Goal: Transaction & Acquisition: Obtain resource

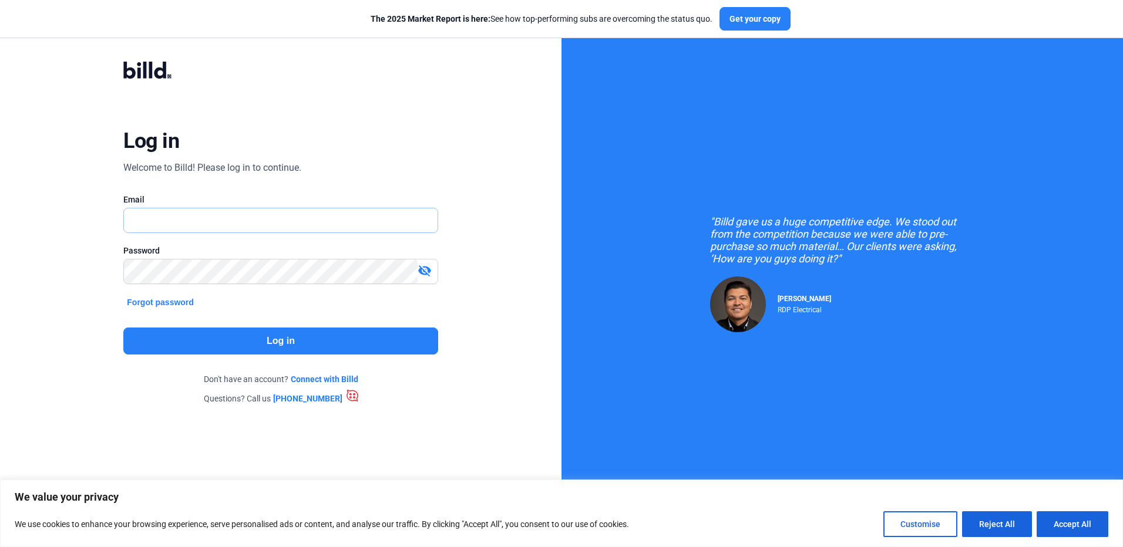
click at [167, 229] on input "text" at bounding box center [280, 220] width 313 height 24
type input "[EMAIL_ADDRESS][DOMAIN_NAME]"
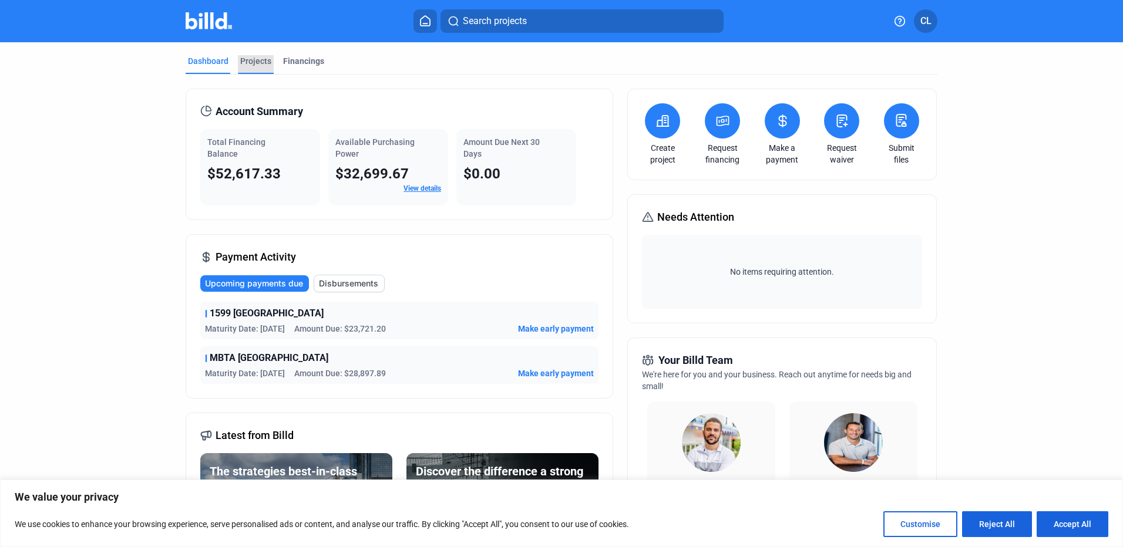
click at [264, 60] on div "Projects" at bounding box center [255, 61] width 31 height 12
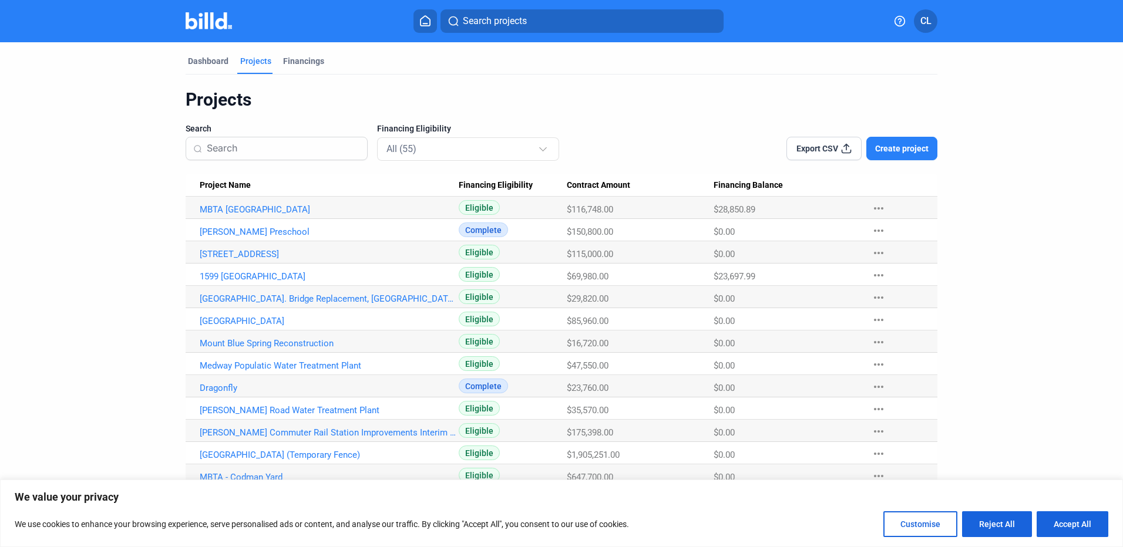
click at [291, 155] on input at bounding box center [283, 148] width 153 height 25
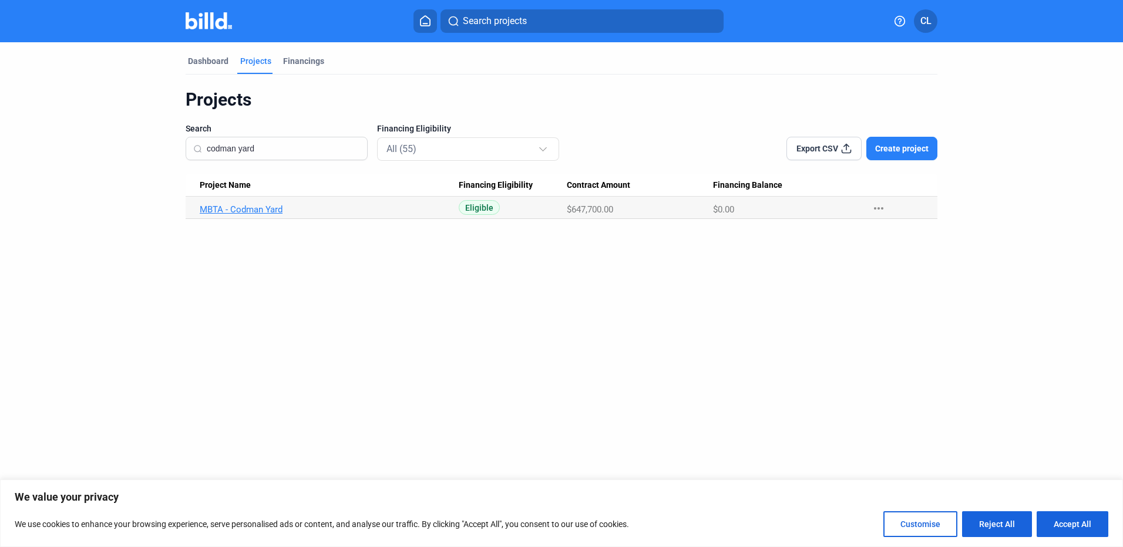
type input "codman yard"
click at [258, 211] on link "MBTA - Codman Yard" at bounding box center [329, 209] width 259 height 11
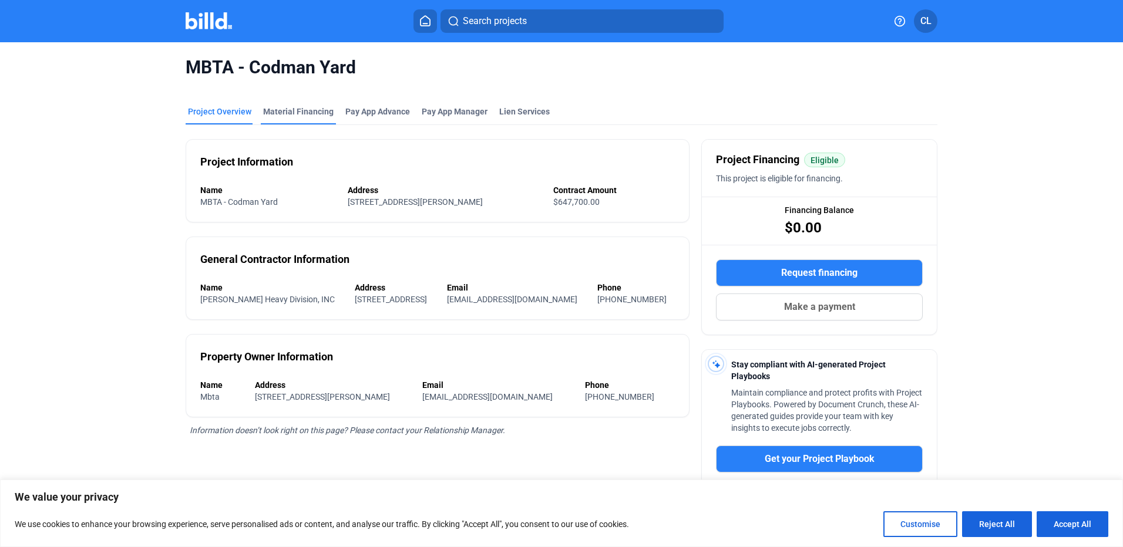
click at [310, 108] on div "Material Financing" at bounding box center [298, 112] width 70 height 12
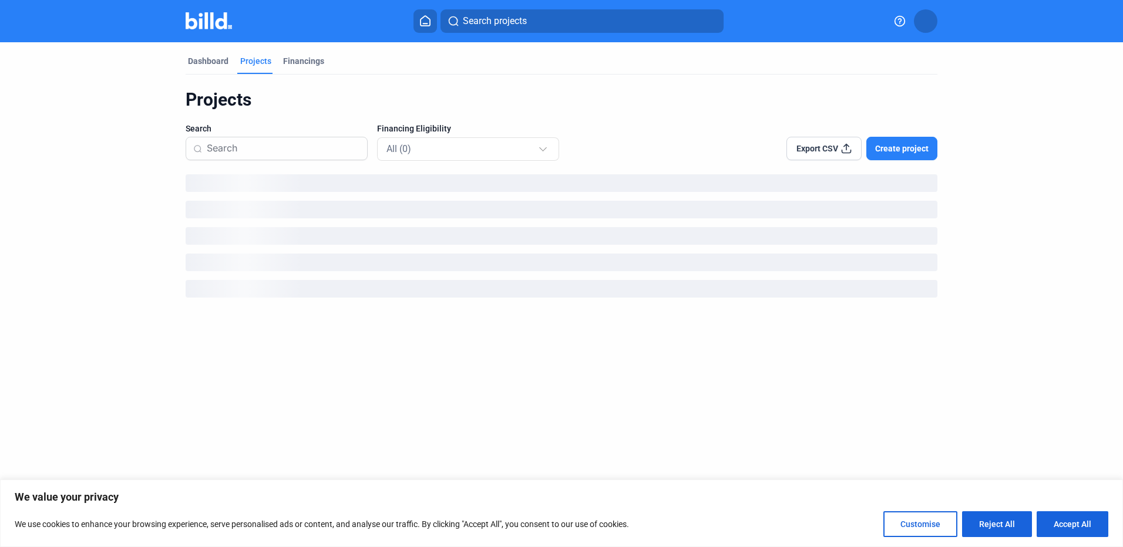
click at [262, 150] on input at bounding box center [283, 148] width 153 height 25
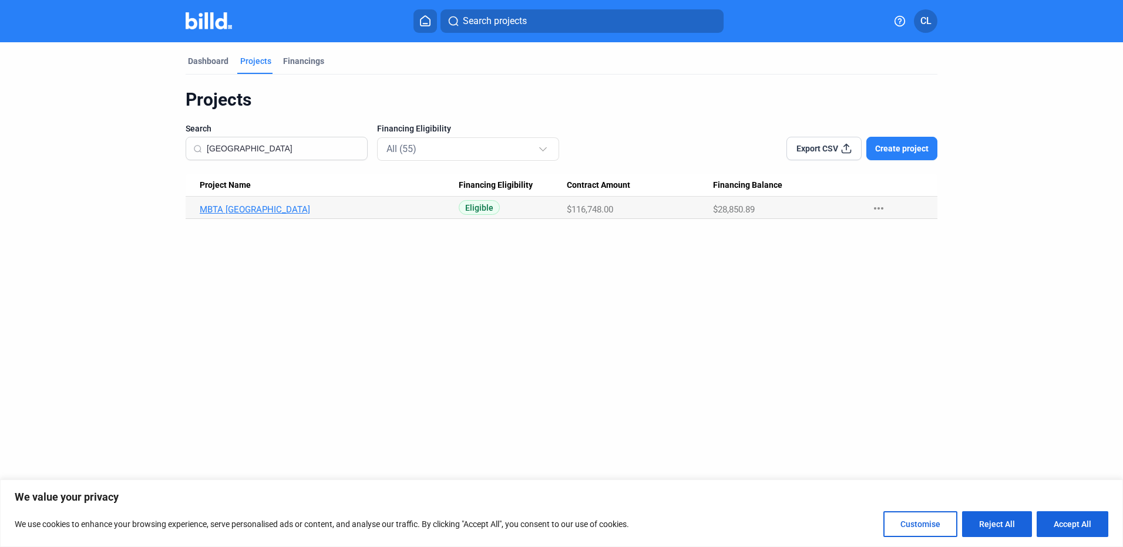
type input "[GEOGRAPHIC_DATA]"
click at [275, 207] on link "MBTA [GEOGRAPHIC_DATA]" at bounding box center [329, 209] width 259 height 11
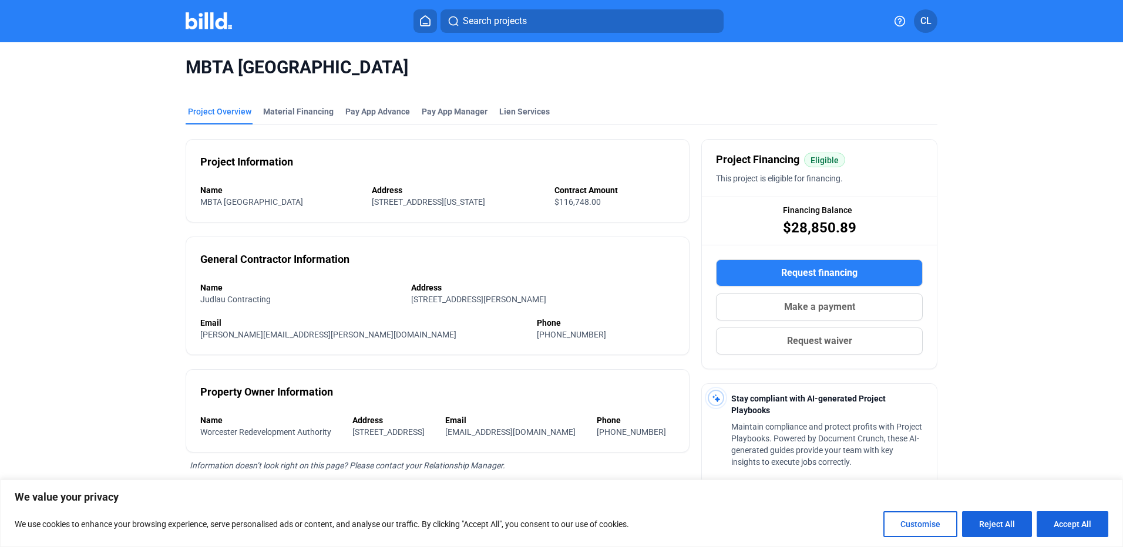
click at [804, 268] on span "Request financing" at bounding box center [819, 273] width 76 height 14
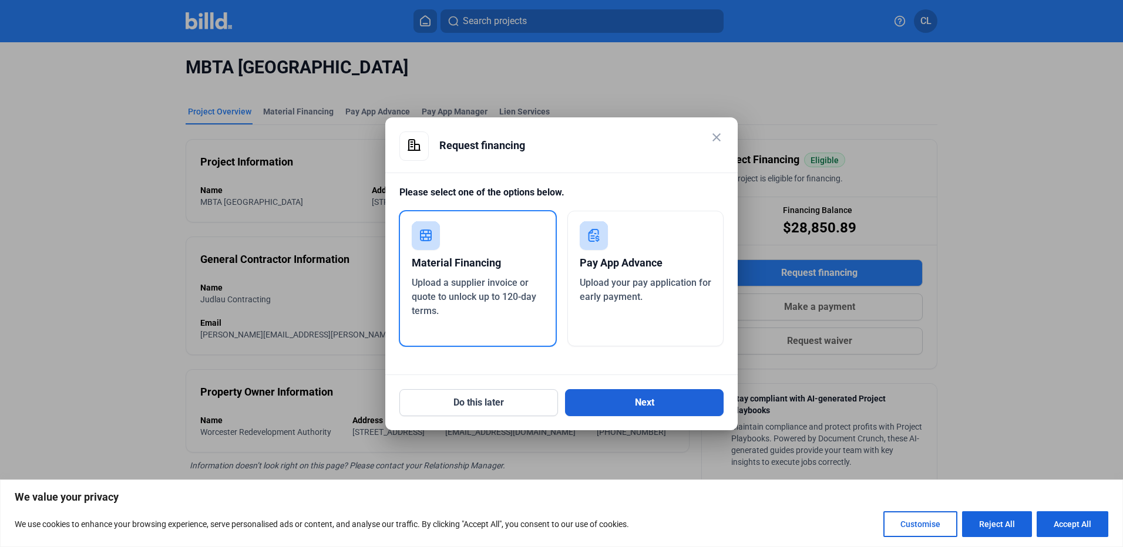
click at [622, 405] on button "Next" at bounding box center [644, 402] width 159 height 27
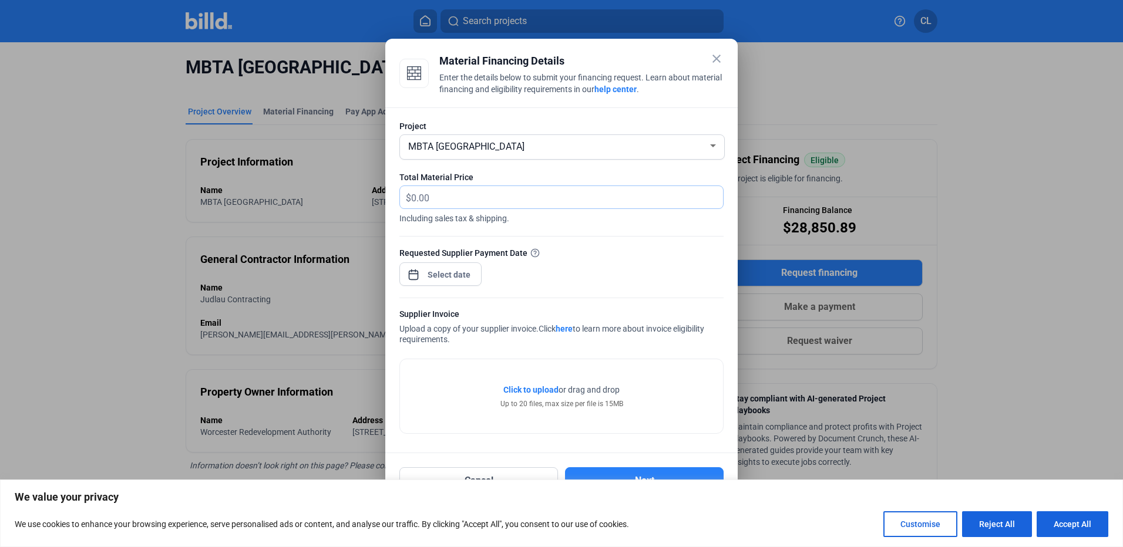
click at [490, 199] on input "text" at bounding box center [567, 197] width 312 height 23
type input "39,693.29"
click at [471, 269] on div "close Material Financing Details Enter the details below to submit your financi…" at bounding box center [561, 273] width 1123 height 547
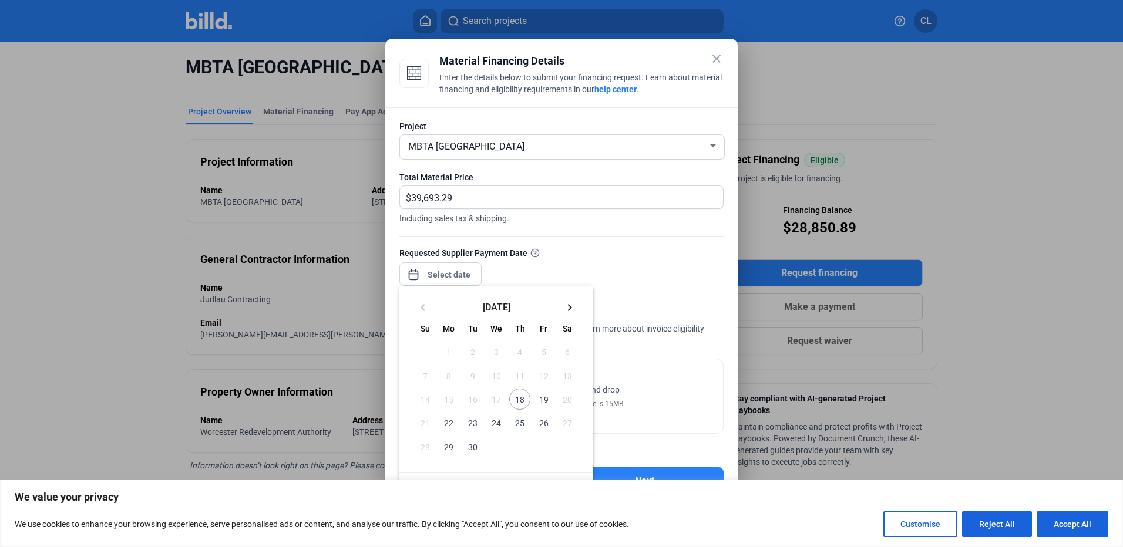
click at [528, 399] on span "18" at bounding box center [519, 399] width 21 height 21
click at [521, 402] on span "18" at bounding box center [519, 399] width 21 height 21
click at [626, 275] on div at bounding box center [561, 273] width 1123 height 547
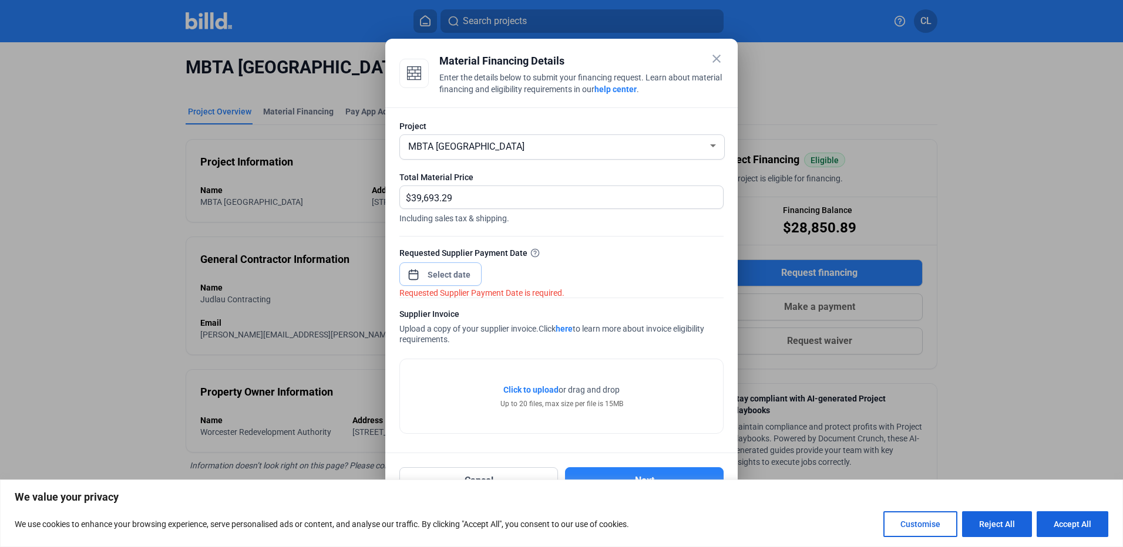
click at [443, 277] on input at bounding box center [449, 275] width 50 height 14
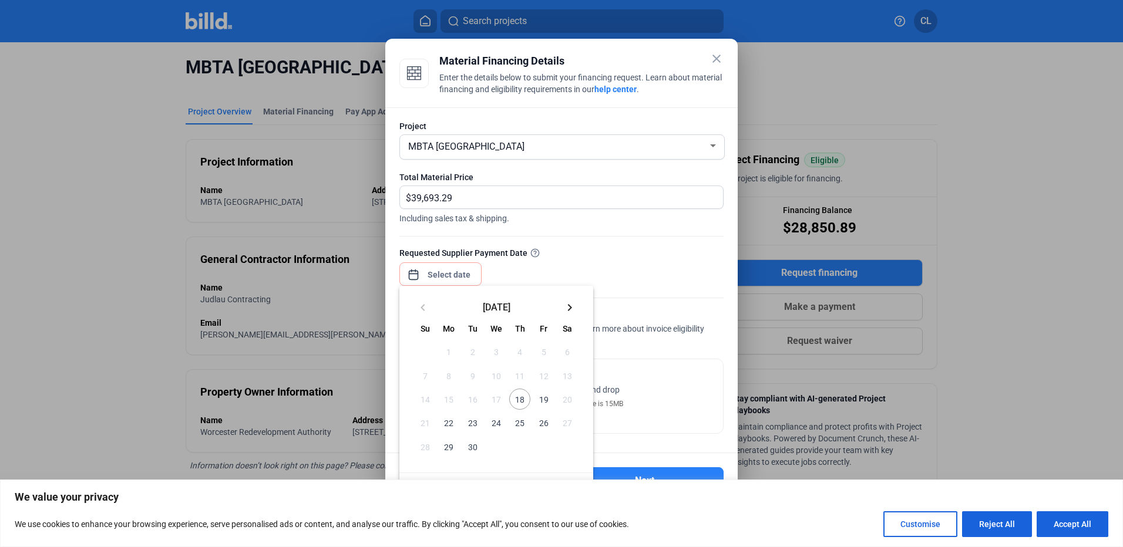
click at [514, 398] on span "18" at bounding box center [519, 399] width 21 height 21
click at [925, 530] on button "Customise" at bounding box center [920, 524] width 74 height 26
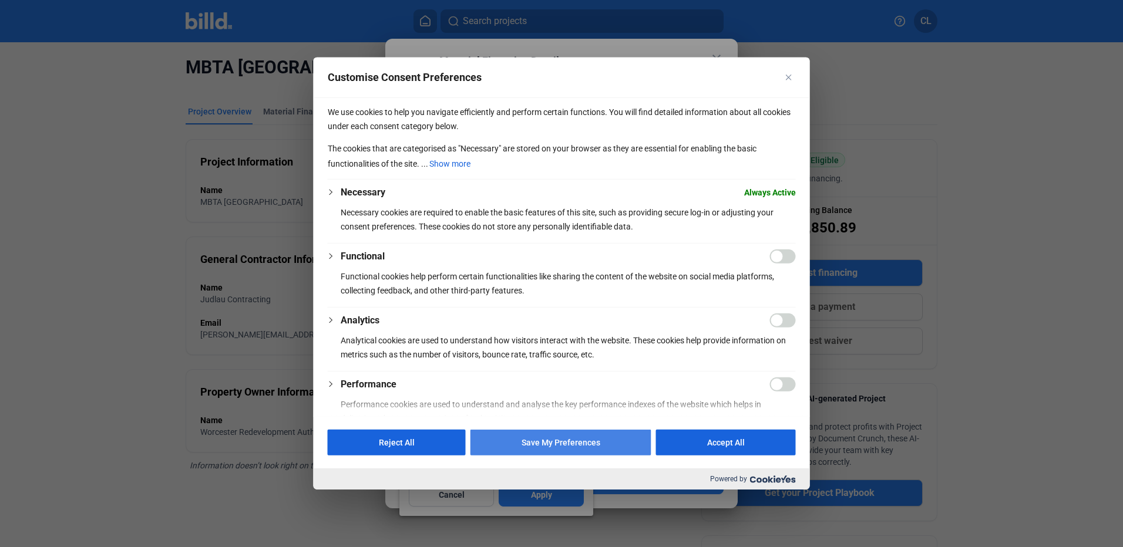
click at [522, 441] on button "Save My Preferences" at bounding box center [560, 443] width 181 height 26
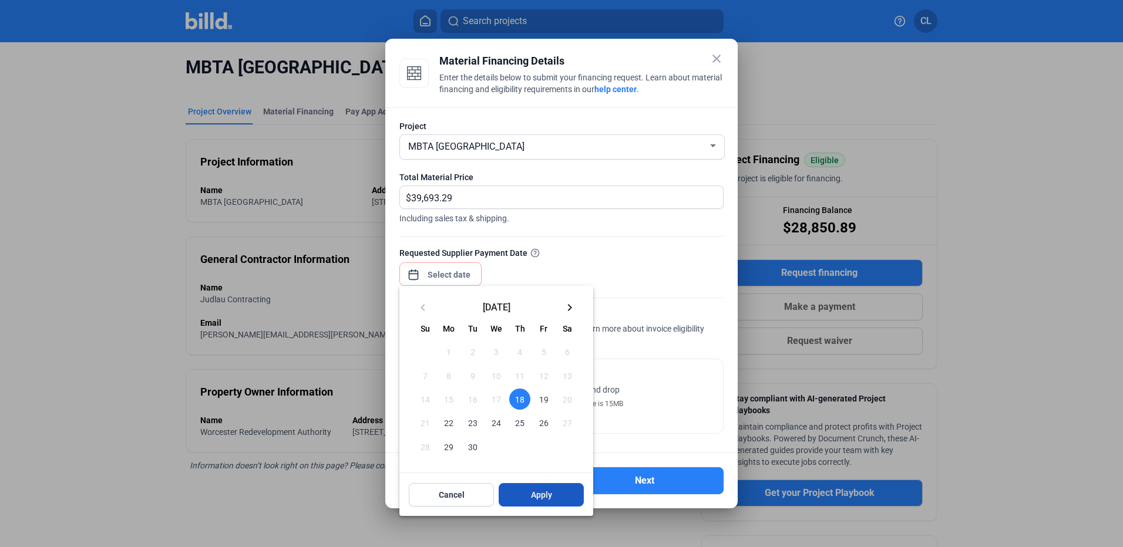
click at [542, 495] on span "Apply" at bounding box center [541, 495] width 21 height 12
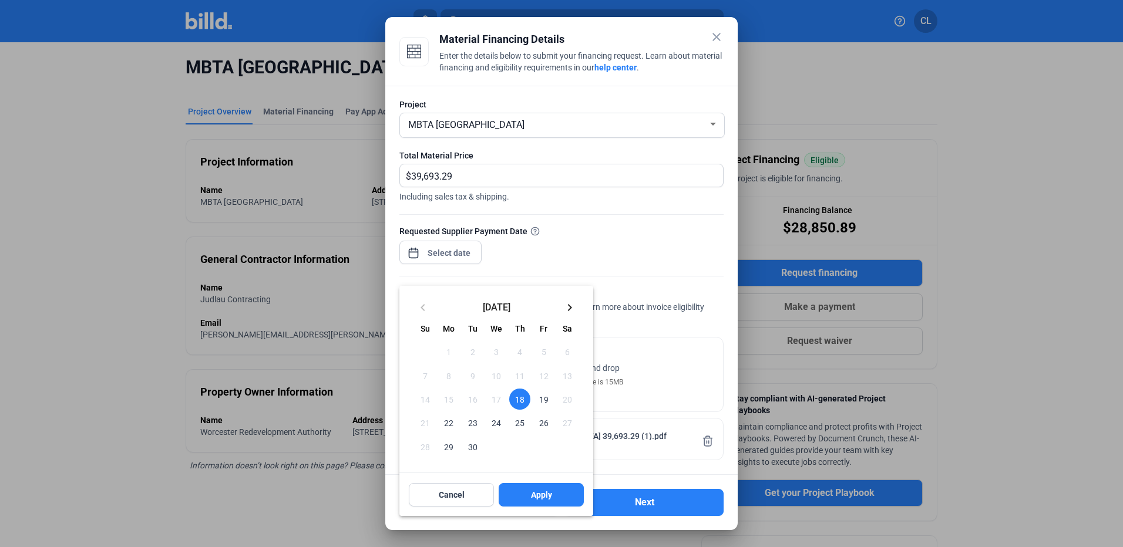
click at [642, 237] on div at bounding box center [561, 273] width 1123 height 547
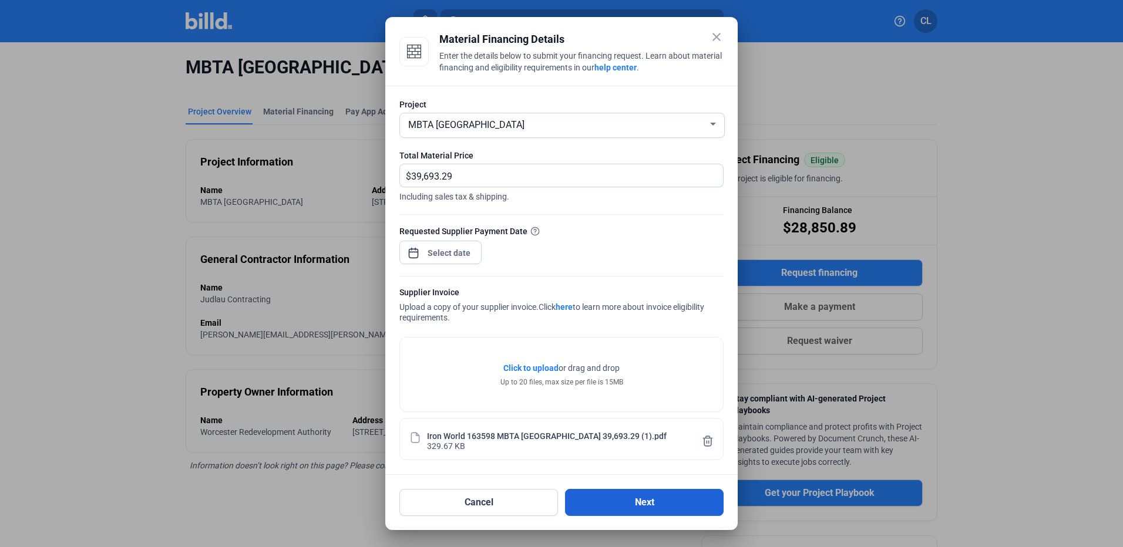
click at [634, 500] on button "Next" at bounding box center [644, 502] width 159 height 27
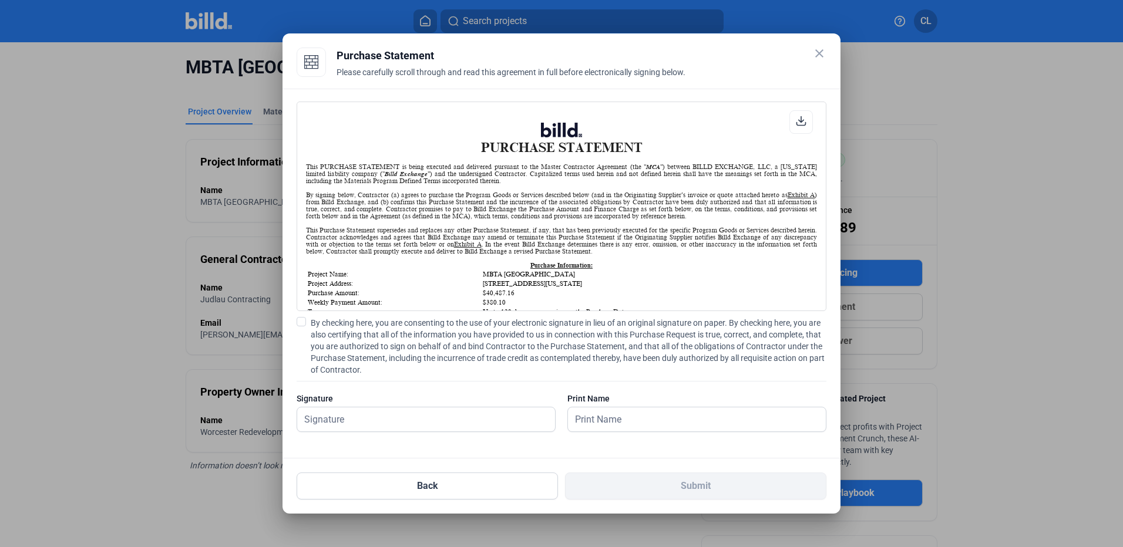
scroll to position [117, 0]
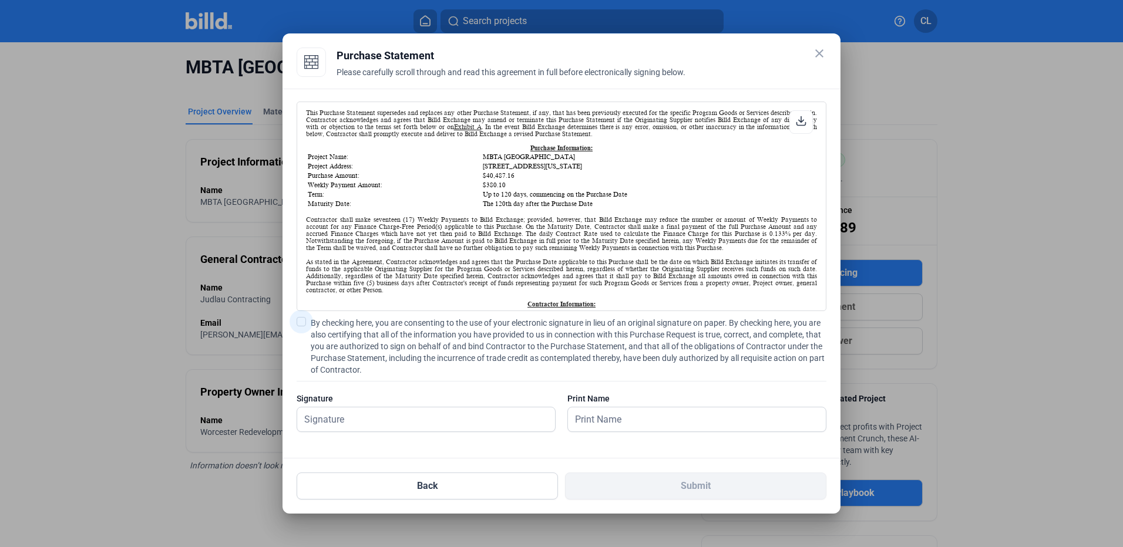
click at [303, 323] on span at bounding box center [300, 321] width 9 height 9
click at [0, 0] on input "By checking here, you are consenting to the use of your electronic signature in…" at bounding box center [0, 0] width 0 height 0
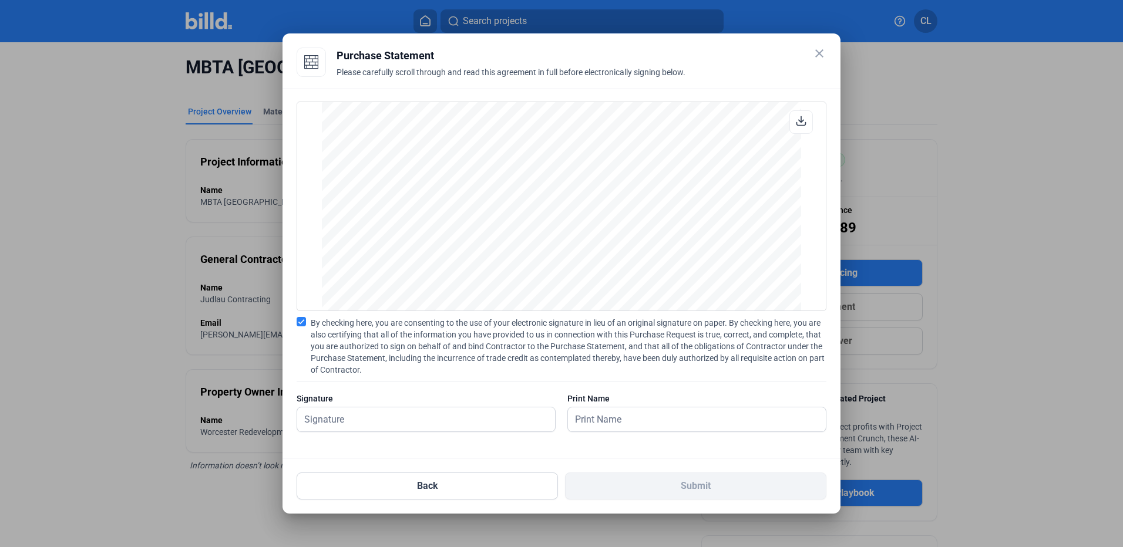
scroll to position [975, 0]
click at [386, 417] on input "text" at bounding box center [426, 419] width 258 height 24
type input "[PERSON_NAME]"
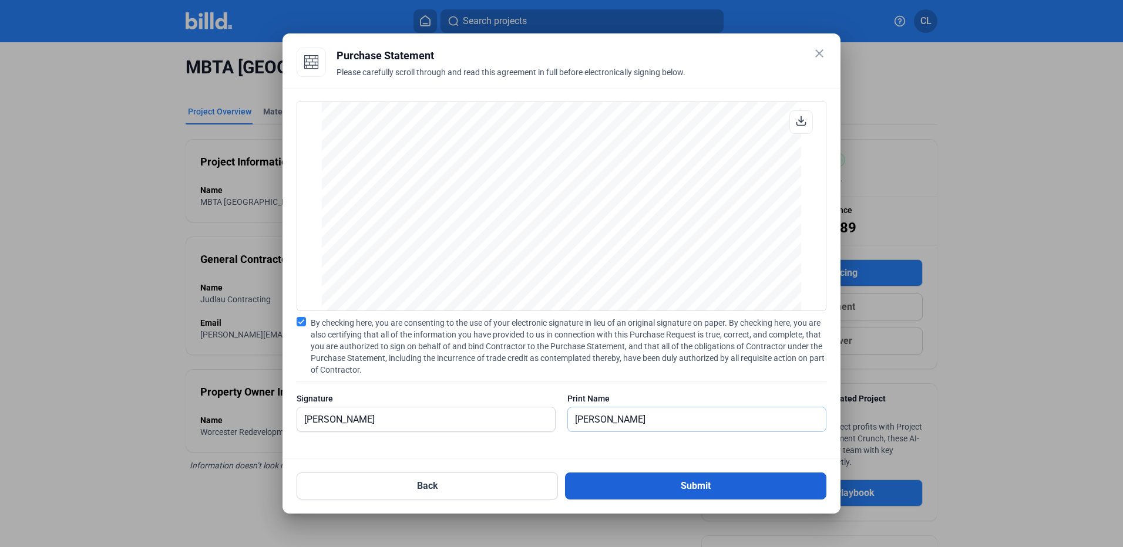
type input "[PERSON_NAME]"
click at [645, 477] on button "Submit" at bounding box center [695, 486] width 261 height 27
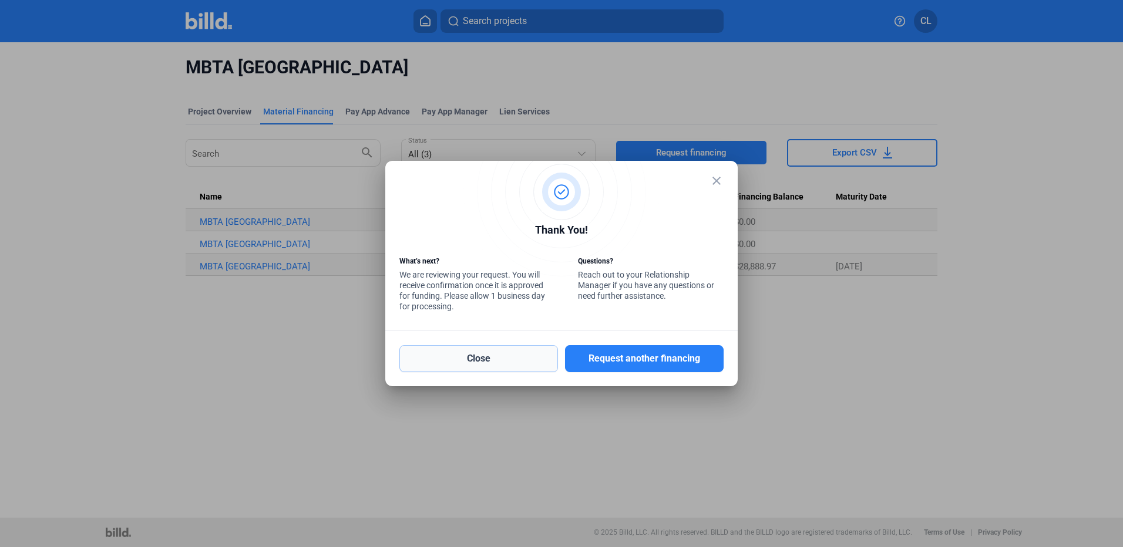
click at [517, 359] on button "Close" at bounding box center [478, 358] width 159 height 27
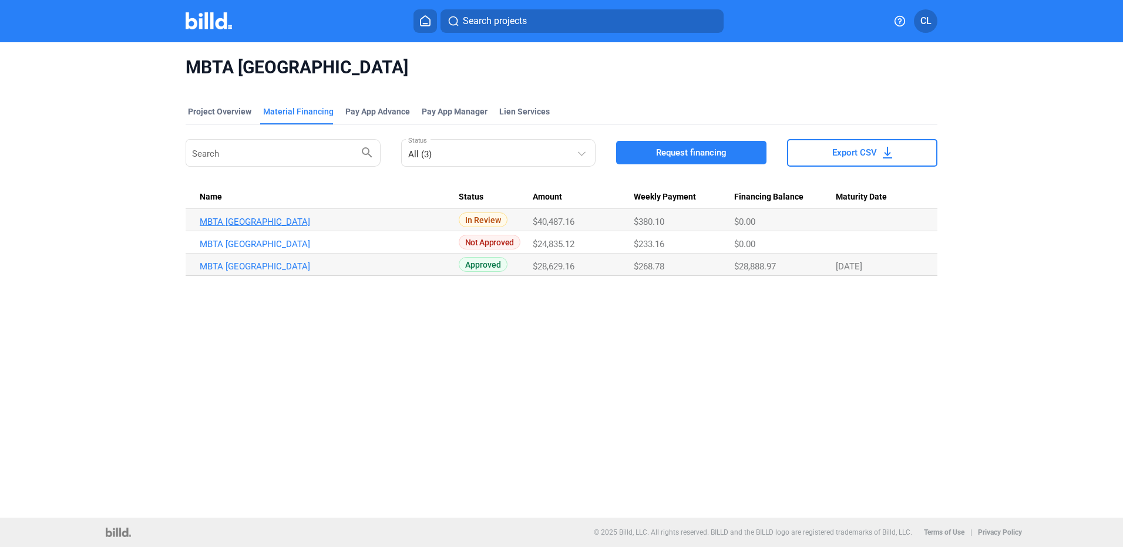
click at [309, 217] on td "MBTA [GEOGRAPHIC_DATA]" at bounding box center [322, 220] width 273 height 22
click at [309, 217] on link "MBTA [GEOGRAPHIC_DATA]" at bounding box center [329, 222] width 259 height 11
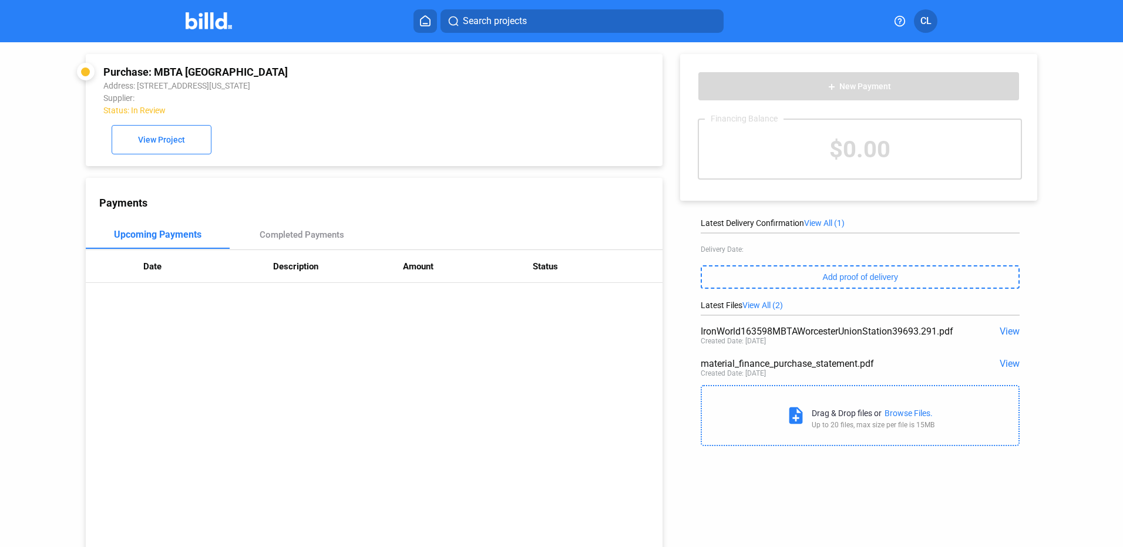
click at [193, 73] on div "Purchase: MBTA [GEOGRAPHIC_DATA]" at bounding box center [319, 72] width 433 height 12
drag, startPoint x: 344, startPoint y: 75, endPoint x: 156, endPoint y: 67, distance: 188.6
click at [156, 67] on div "Purchase: MBTA [GEOGRAPHIC_DATA]" at bounding box center [319, 72] width 433 height 12
copy div "MBTA [GEOGRAPHIC_DATA]"
